Goal: Entertainment & Leisure: Consume media (video, audio)

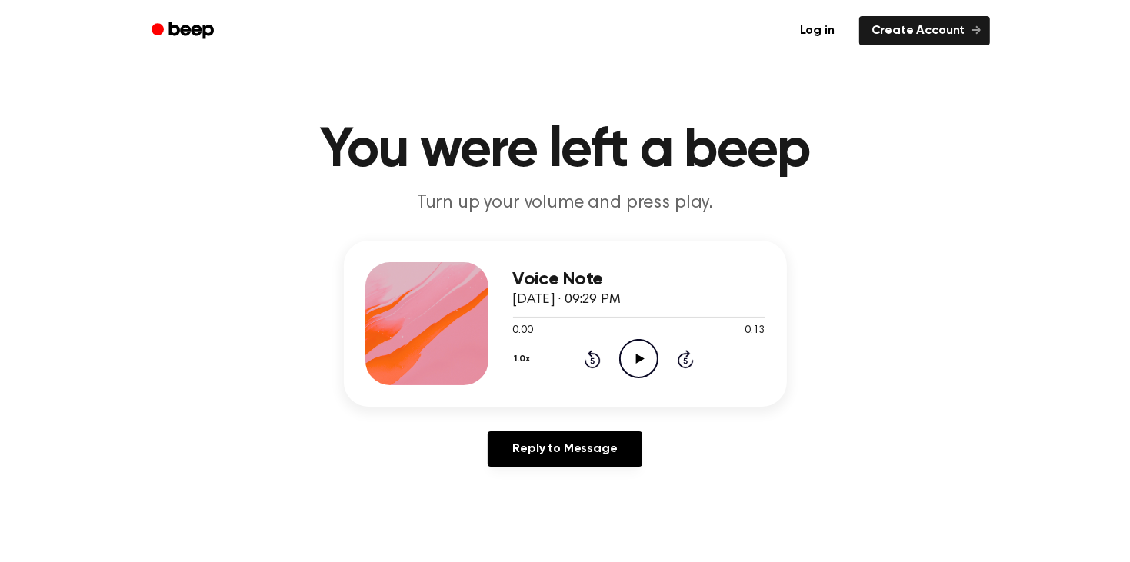
click at [648, 354] on icon "Play Audio" at bounding box center [638, 358] width 39 height 39
click at [628, 367] on icon "Play Audio" at bounding box center [638, 358] width 39 height 39
click at [630, 346] on icon "Play Audio" at bounding box center [638, 358] width 39 height 39
click at [640, 350] on icon "Play Audio" at bounding box center [638, 358] width 39 height 39
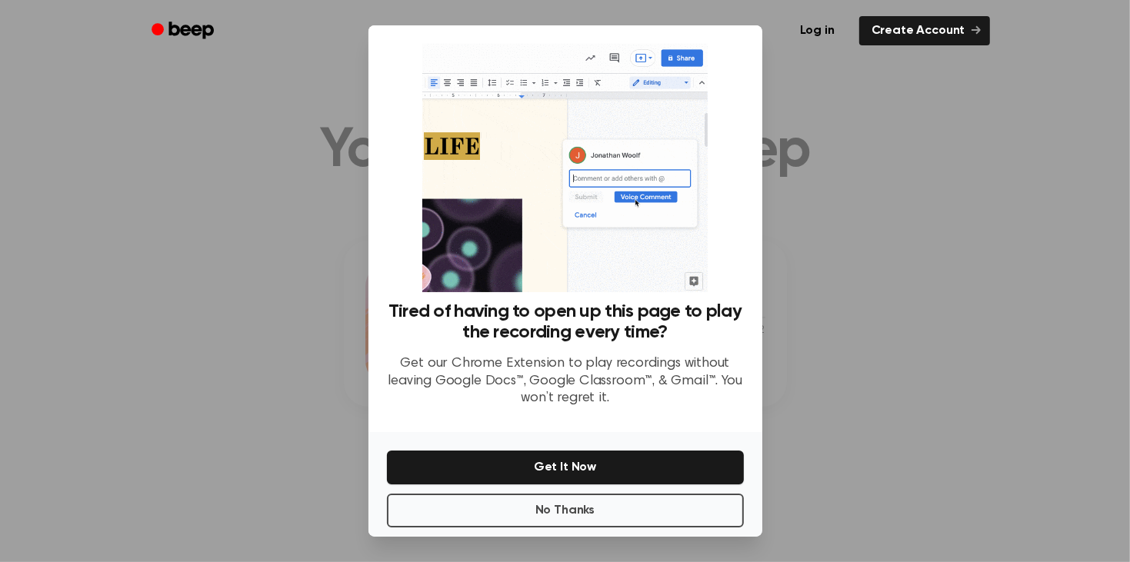
click at [894, 311] on div at bounding box center [565, 281] width 1130 height 562
click at [904, 56] on div "Log in Create Account" at bounding box center [565, 31] width 849 height 62
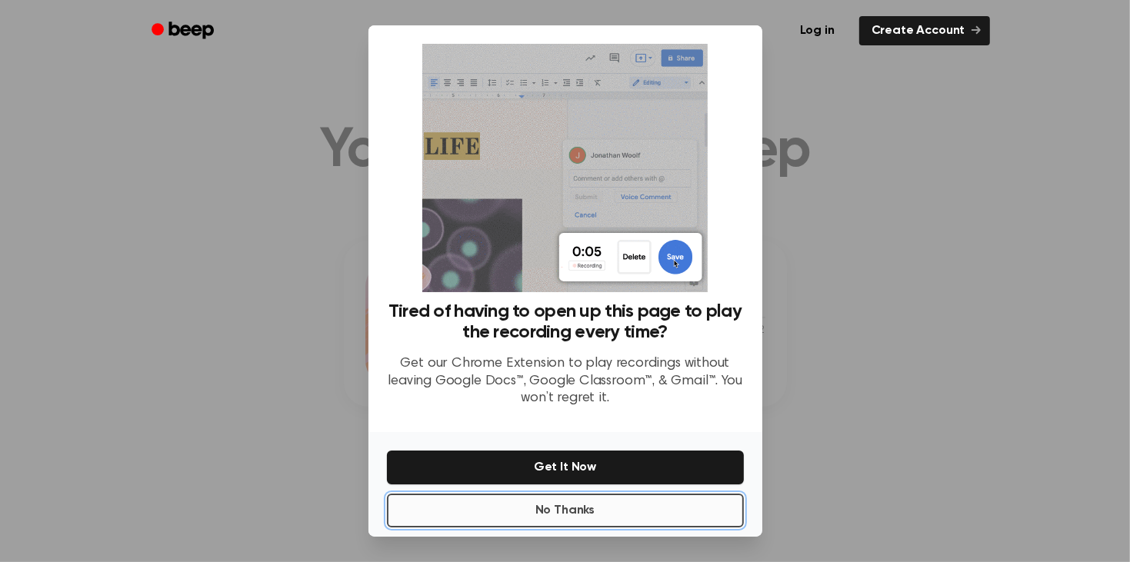
click at [605, 509] on button "No Thanks" at bounding box center [565, 511] width 357 height 34
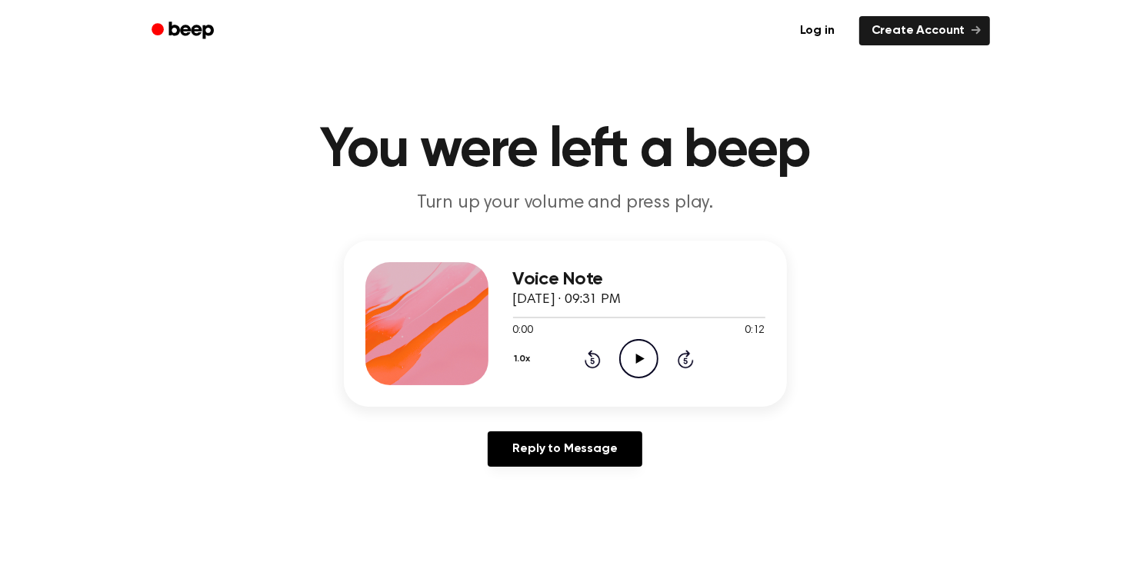
click at [644, 354] on icon "Play Audio" at bounding box center [638, 358] width 39 height 39
click at [649, 344] on icon "Play Audio" at bounding box center [638, 358] width 39 height 39
